Goal: Obtain resource: Obtain resource

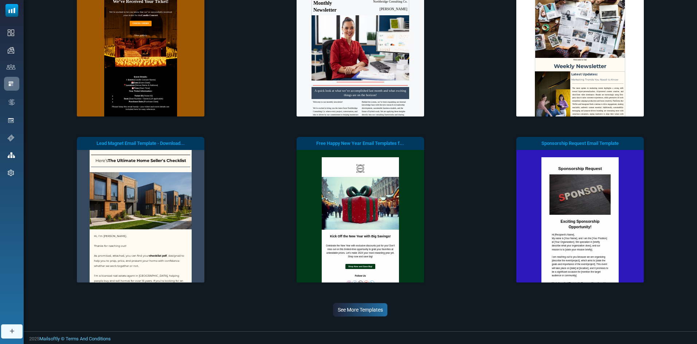
scroll to position [128, 0]
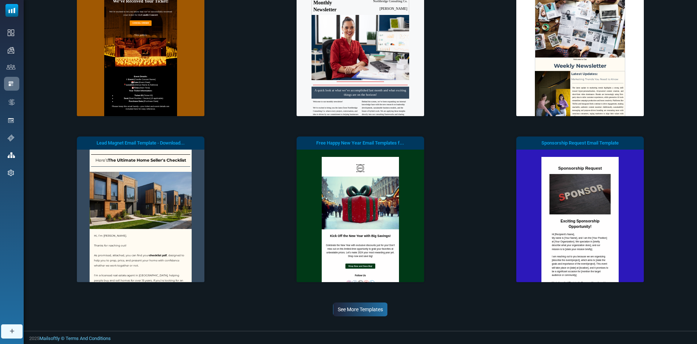
click at [354, 314] on link "See More Templates" at bounding box center [360, 310] width 55 height 14
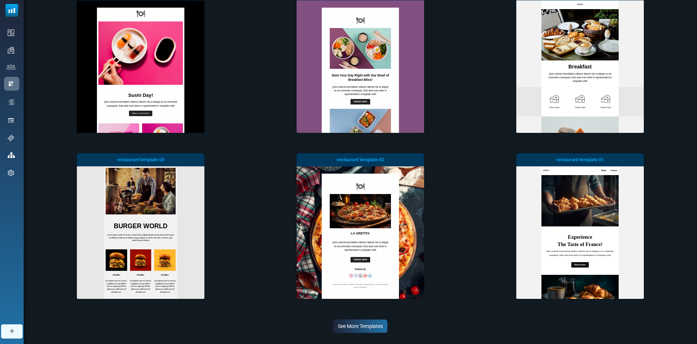
scroll to position [463, 0]
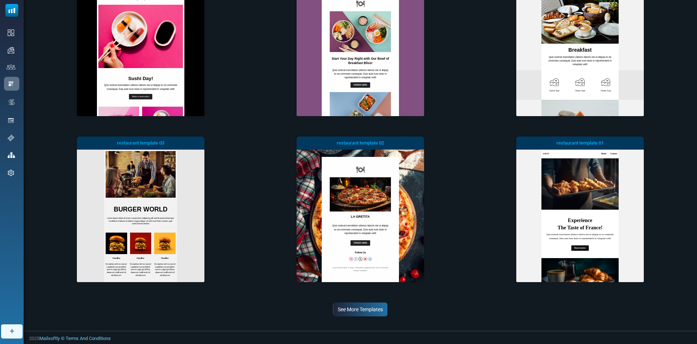
click at [387, 310] on link "See More Templates" at bounding box center [360, 310] width 55 height 14
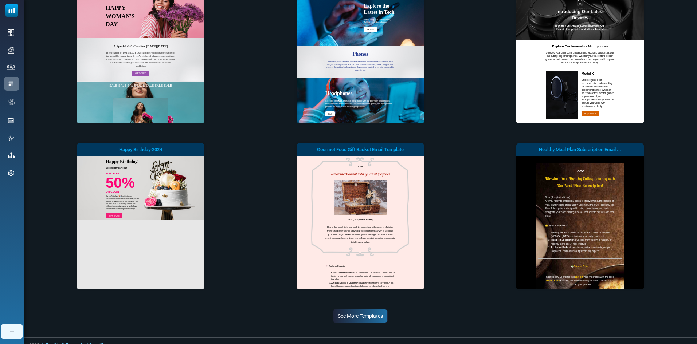
scroll to position [0, 0]
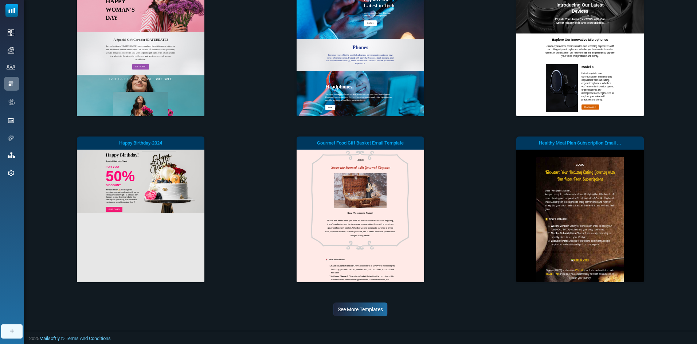
click at [377, 305] on link "See More Templates" at bounding box center [360, 310] width 55 height 14
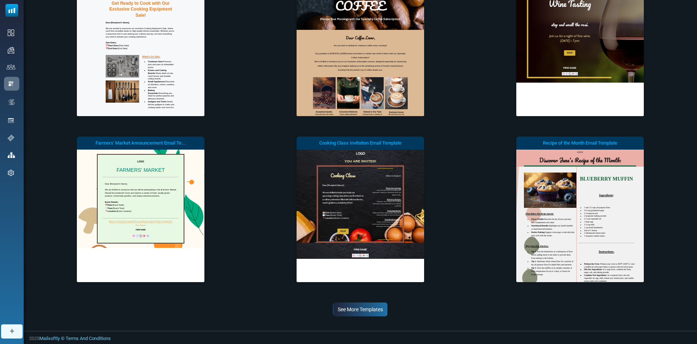
click at [360, 308] on link "See More Templates" at bounding box center [360, 310] width 55 height 14
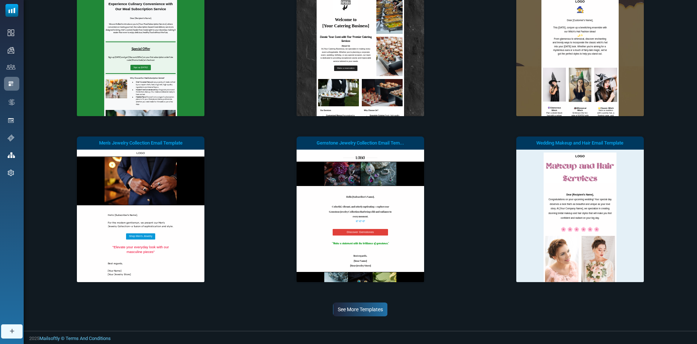
click at [376, 313] on link "See More Templates" at bounding box center [360, 310] width 55 height 14
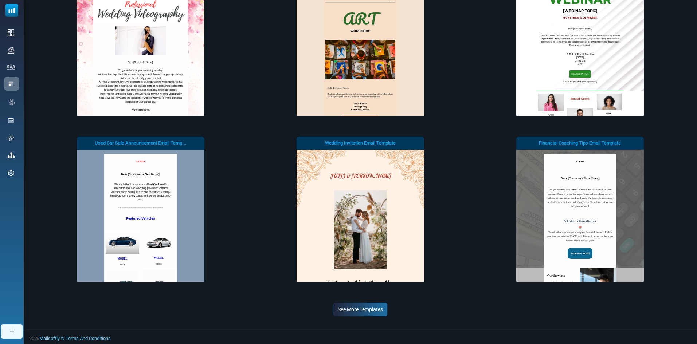
click at [357, 309] on link "See More Templates" at bounding box center [360, 310] width 55 height 14
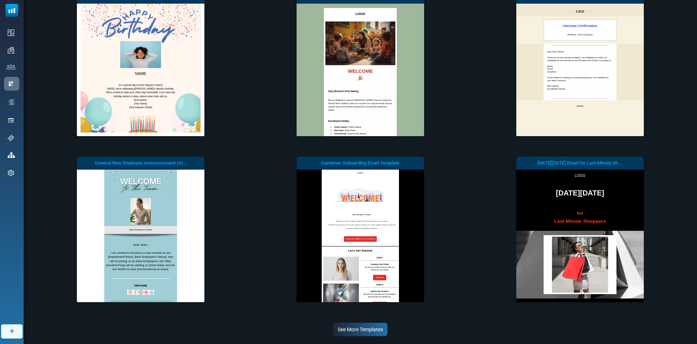
scroll to position [2139, 0]
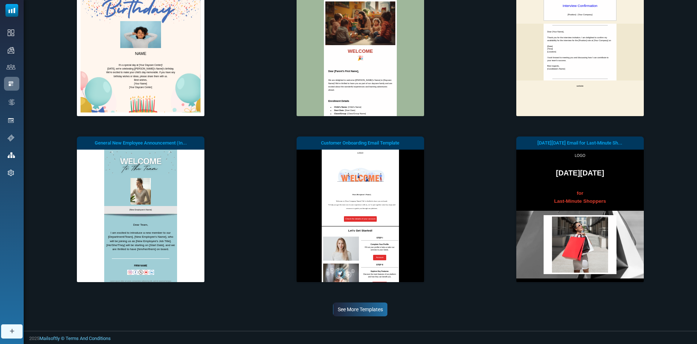
click at [378, 310] on link "See More Templates" at bounding box center [360, 310] width 55 height 14
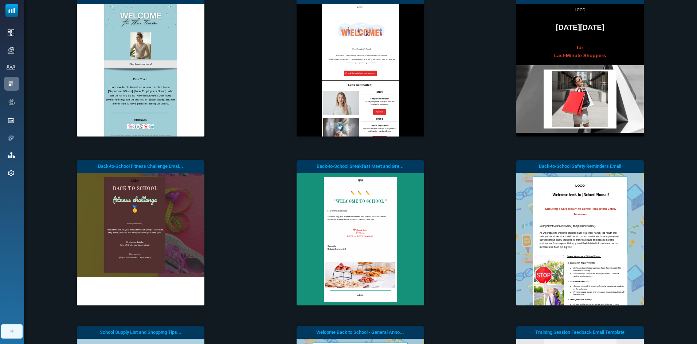
scroll to position [0, 0]
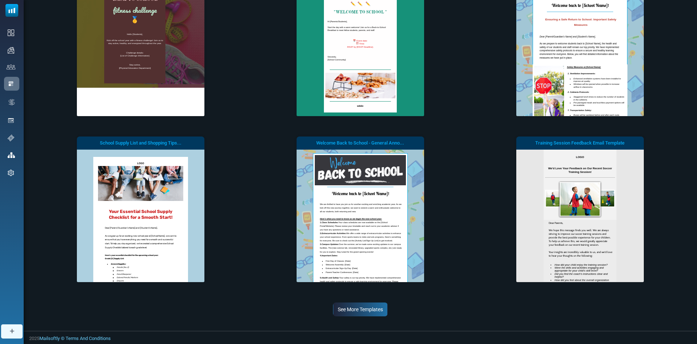
click at [386, 307] on link "See More Templates" at bounding box center [360, 310] width 55 height 14
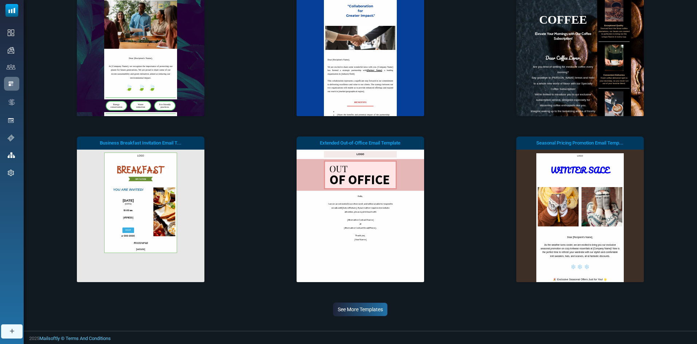
click at [388, 308] on div "See More Templates" at bounding box center [360, 310] width 650 height 14
click at [388, 308] on link "See More Templates" at bounding box center [360, 310] width 55 height 14
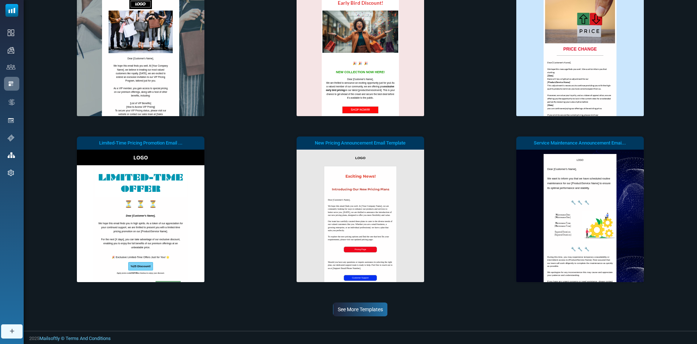
click at [366, 305] on link "See More Templates" at bounding box center [360, 310] width 55 height 14
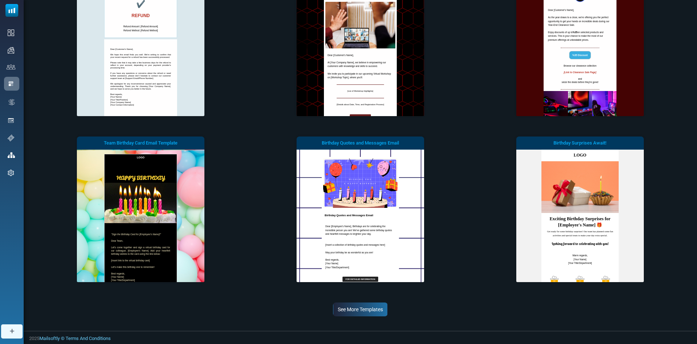
click at [380, 306] on link "See More Templates" at bounding box center [360, 310] width 55 height 14
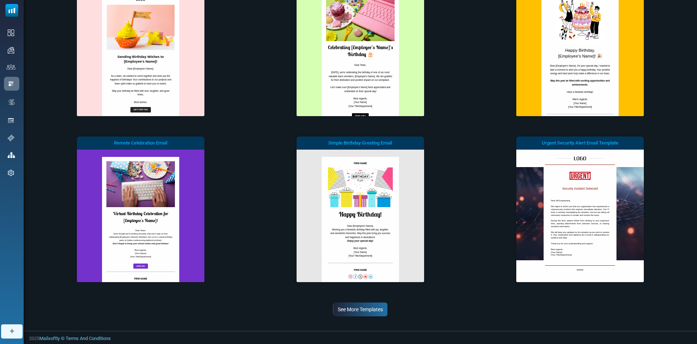
click at [378, 314] on link "See More Templates" at bounding box center [360, 310] width 55 height 14
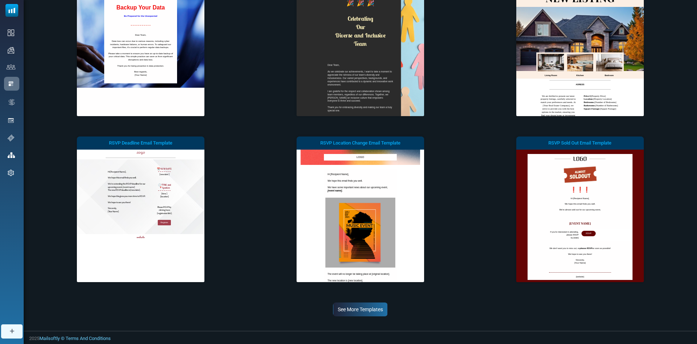
click at [360, 312] on link "See More Templates" at bounding box center [360, 310] width 55 height 14
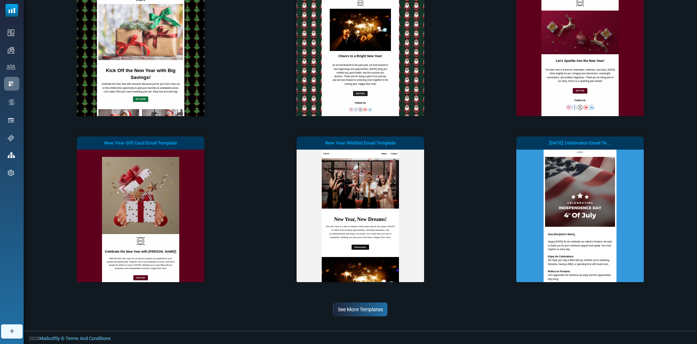
click at [362, 312] on link "See More Templates" at bounding box center [360, 310] width 55 height 14
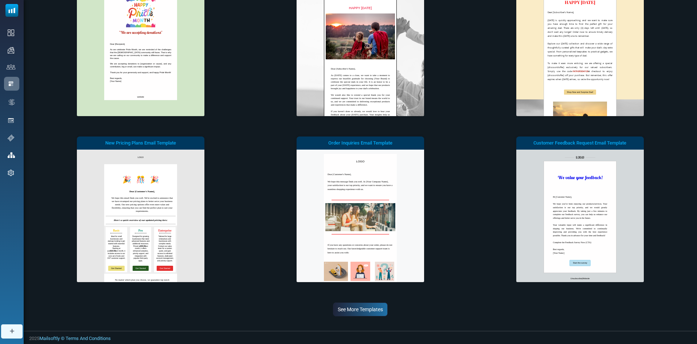
click at [374, 315] on link "See More Templates" at bounding box center [360, 310] width 55 height 14
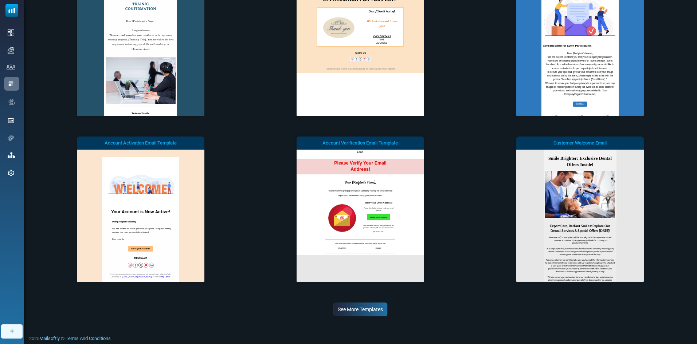
click at [353, 308] on link "See More Templates" at bounding box center [360, 310] width 55 height 14
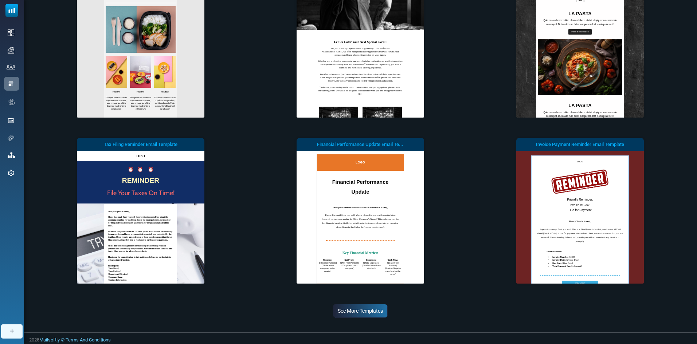
scroll to position [5492, 0]
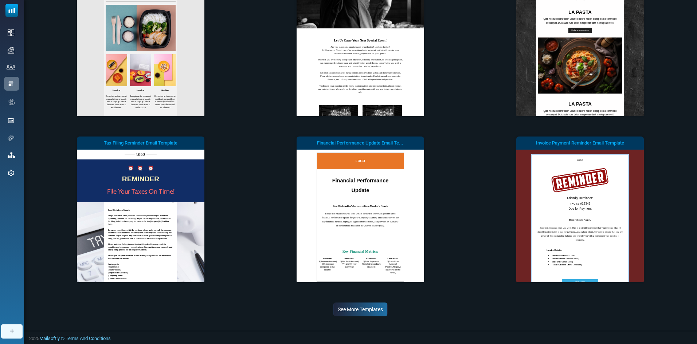
click at [379, 310] on link "See More Templates" at bounding box center [360, 310] width 55 height 14
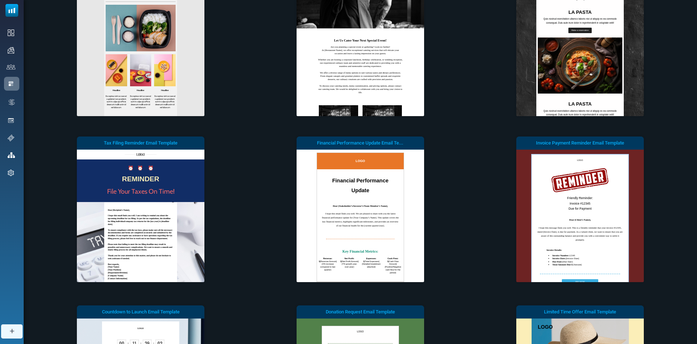
scroll to position [0, 0]
